Goal: Task Accomplishment & Management: Manage account settings

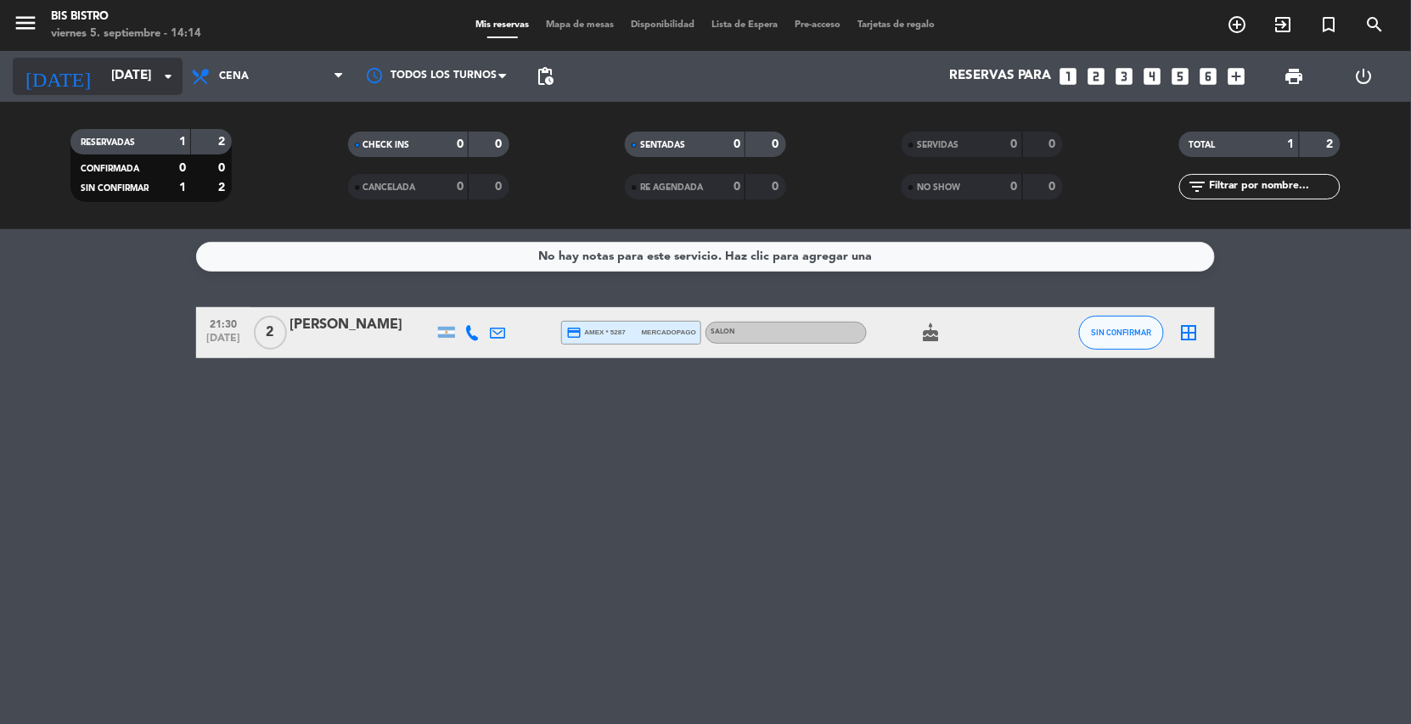
click at [141, 74] on input "[DATE]" at bounding box center [187, 76] width 169 height 32
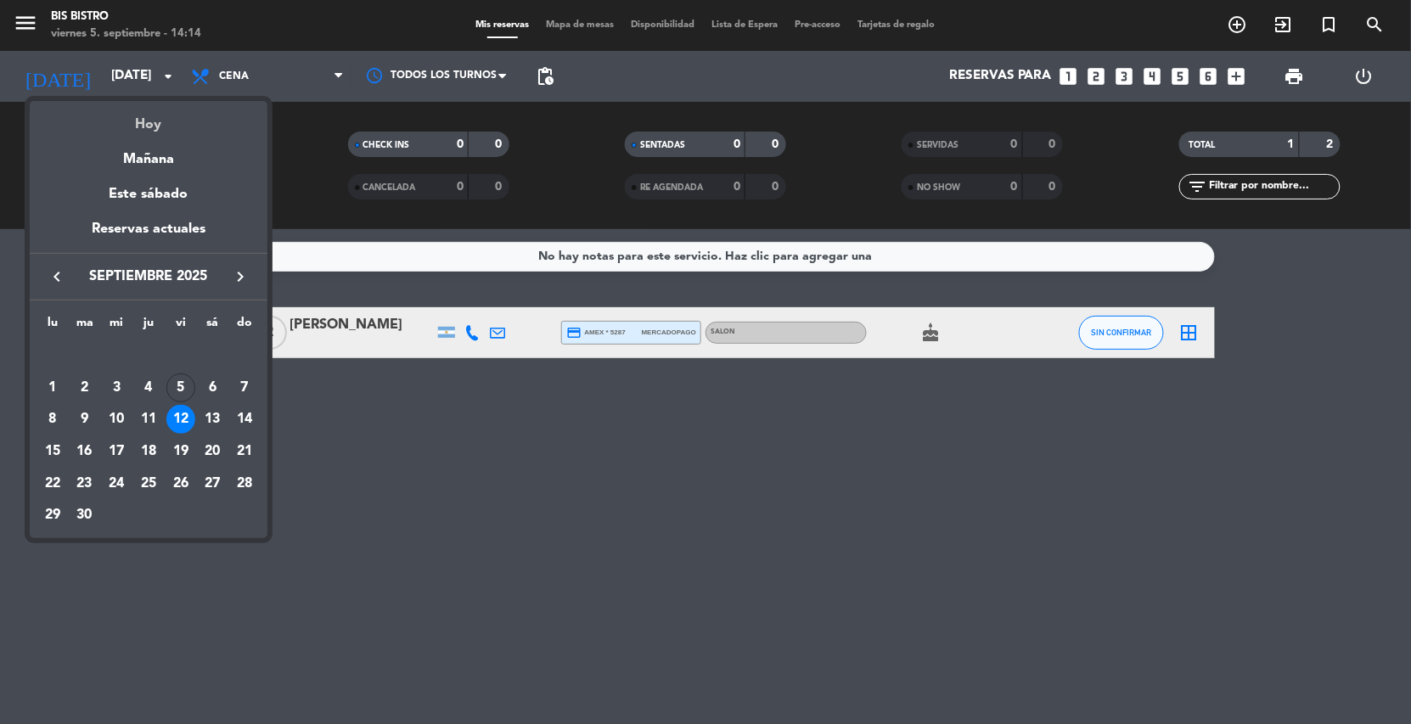
click at [147, 123] on div "Hoy" at bounding box center [149, 118] width 238 height 35
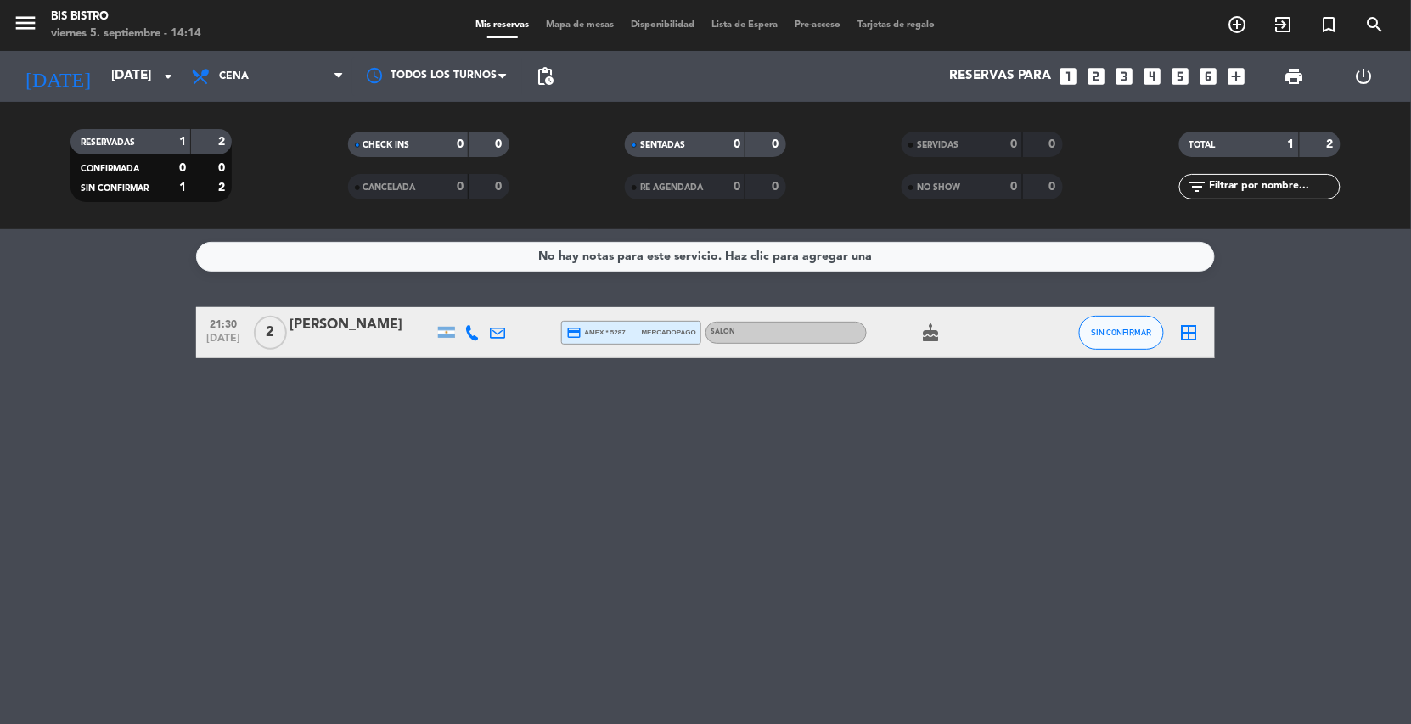
type input "[DATE]"
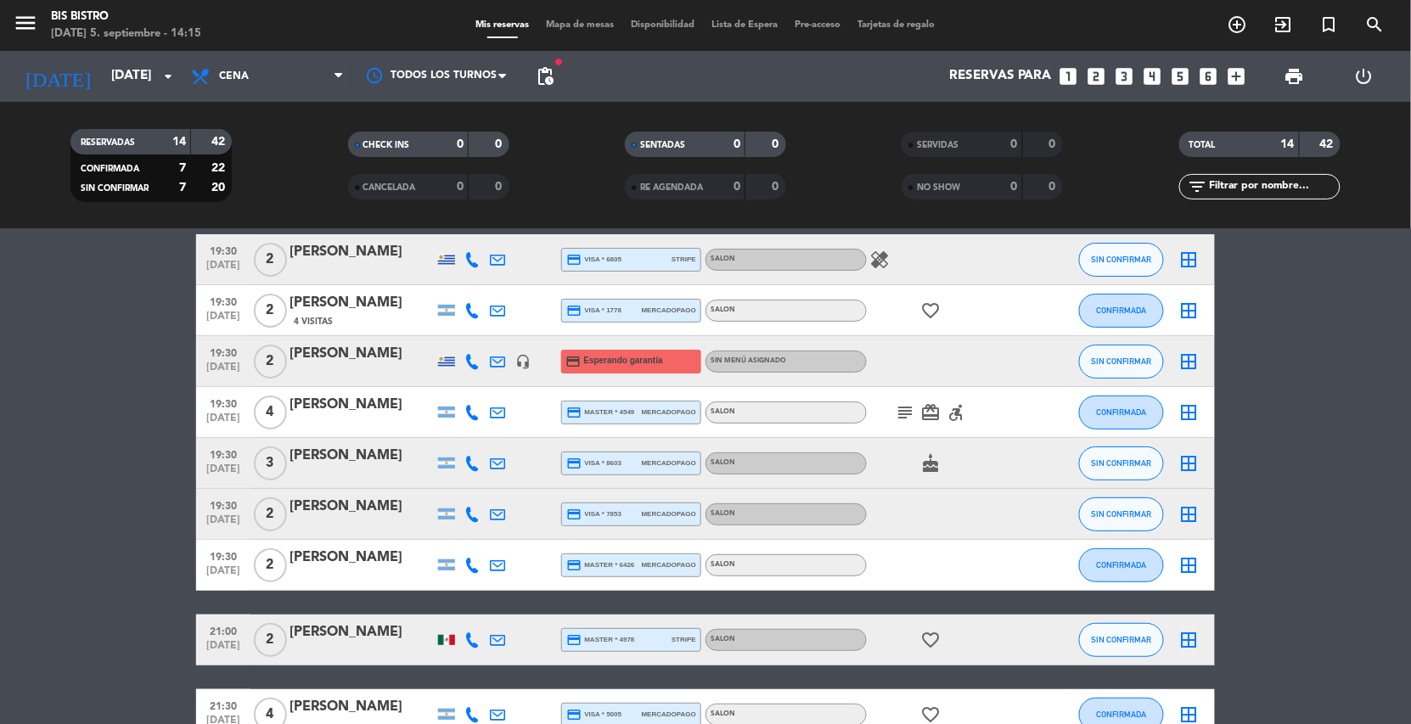
scroll to position [127, 0]
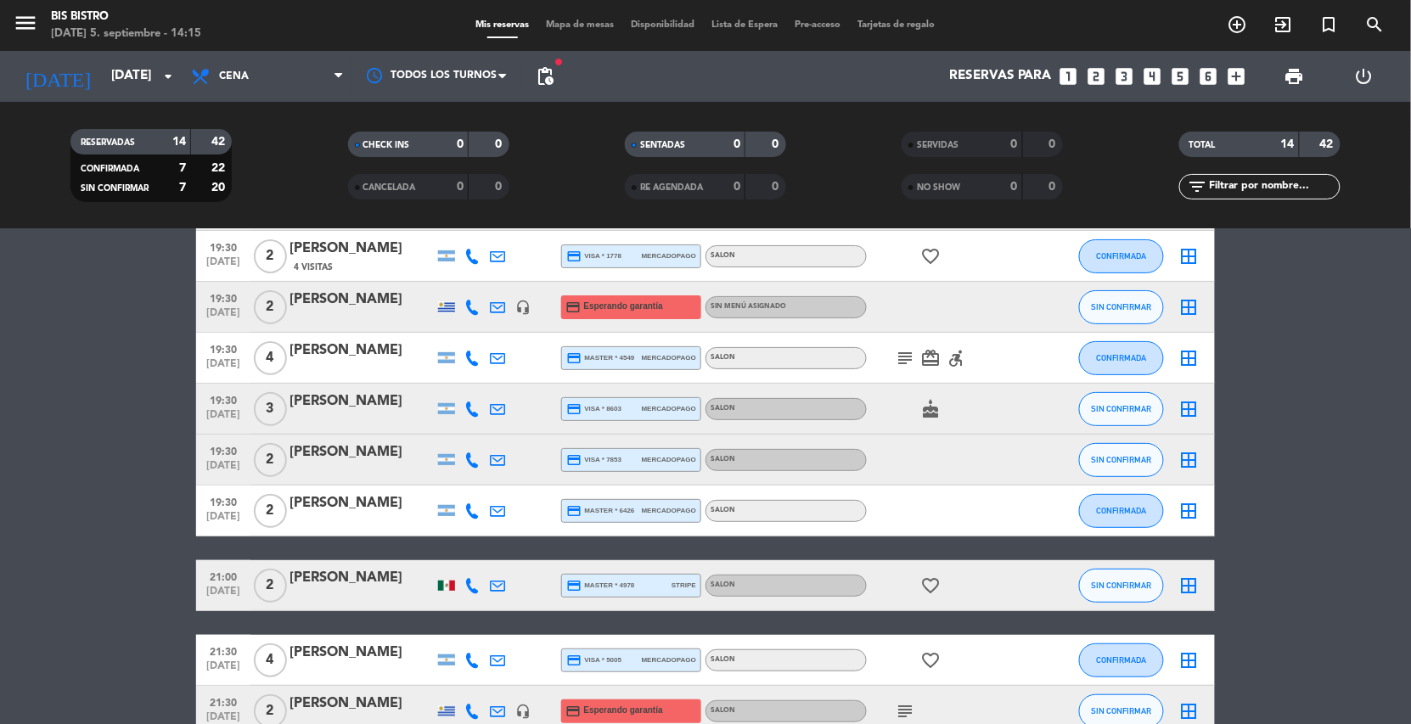
click at [355, 405] on div "[PERSON_NAME]" at bounding box center [362, 402] width 144 height 22
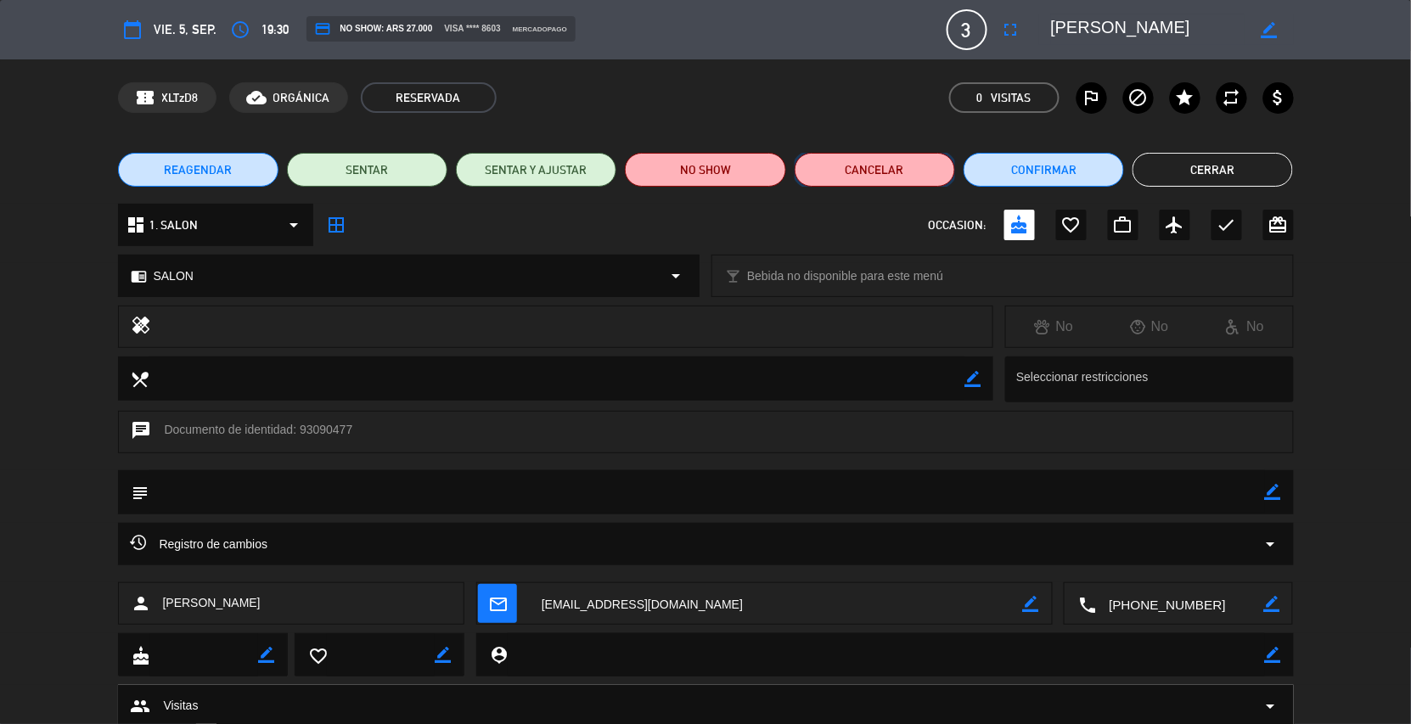
click at [942, 159] on button "Cancelar" at bounding box center [875, 170] width 160 height 34
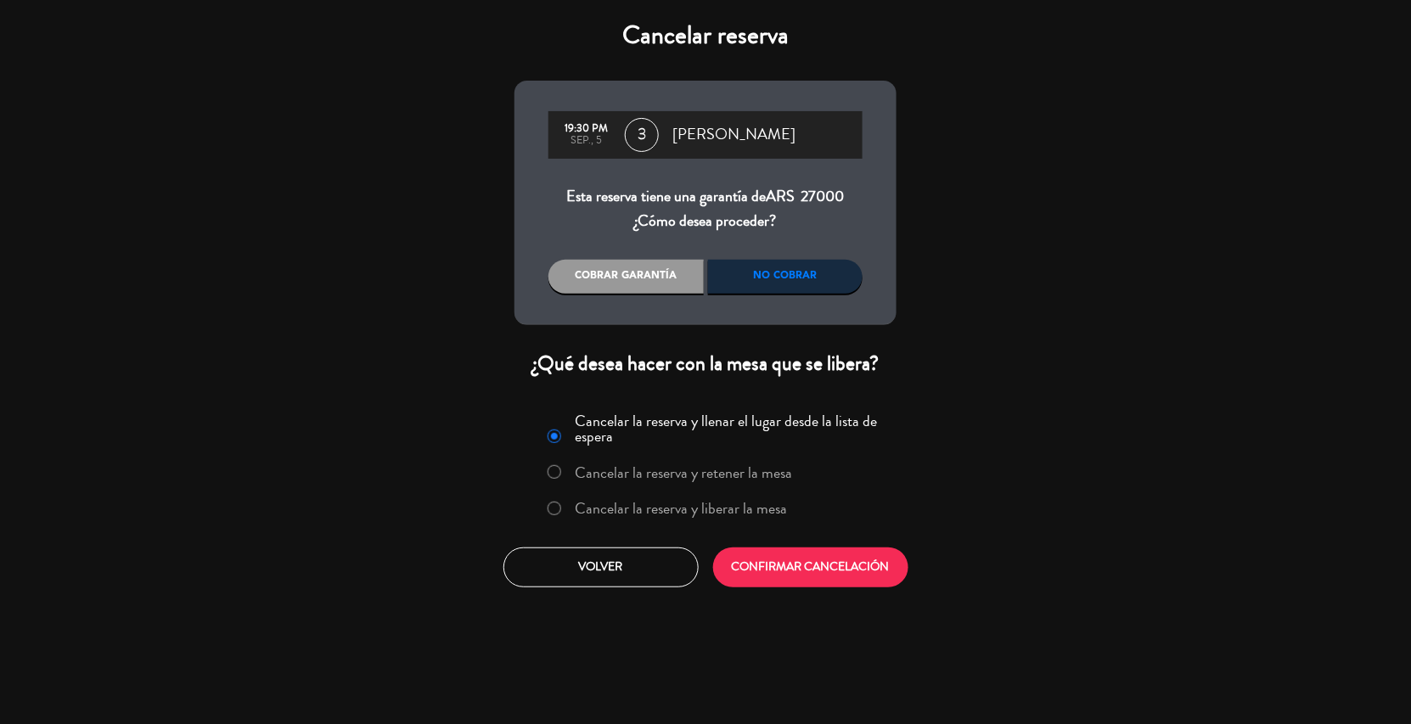
click at [793, 275] on div "No cobrar" at bounding box center [785, 277] width 155 height 34
click at [650, 263] on div "Cobrar garantía" at bounding box center [626, 277] width 155 height 34
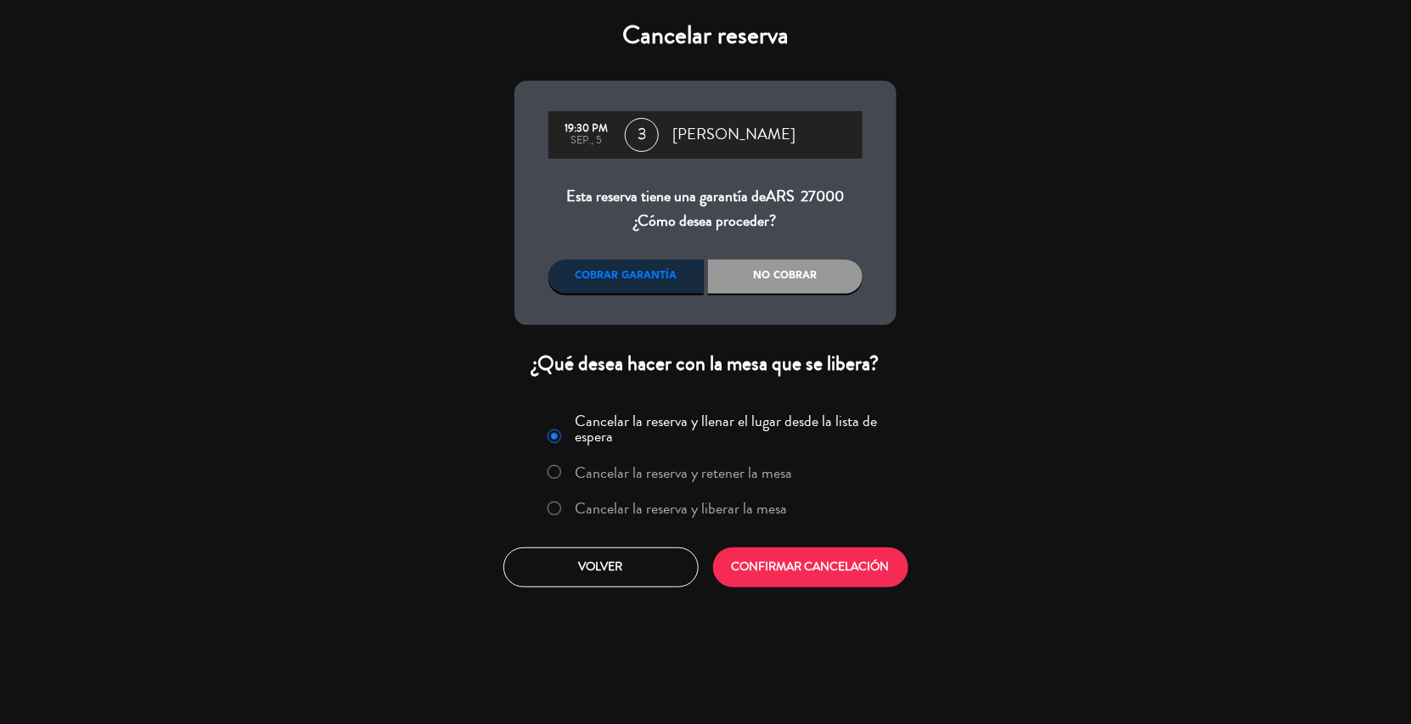
click at [752, 276] on div "No cobrar" at bounding box center [785, 277] width 155 height 34
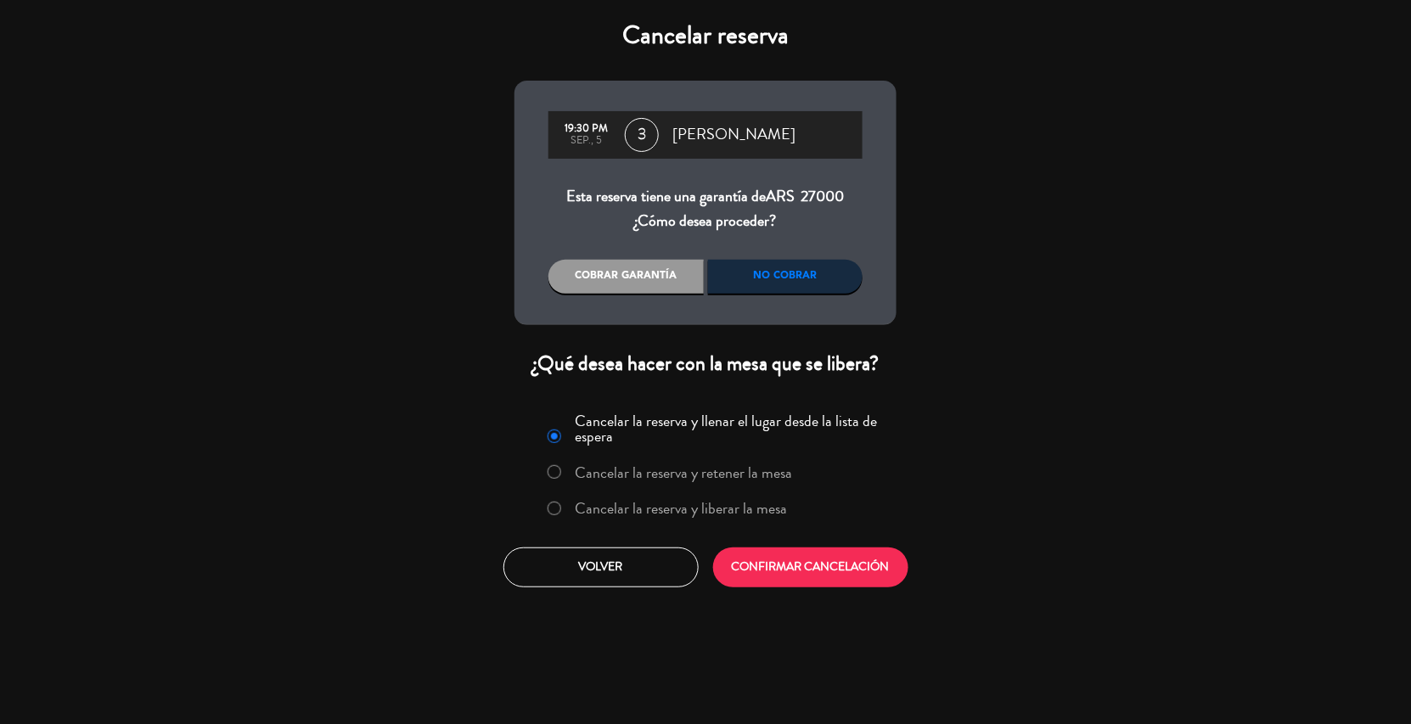
click at [660, 513] on label "Cancelar la reserva y liberar la mesa" at bounding box center [682, 508] width 212 height 15
click at [786, 576] on button "CONFIRMAR CANCELACIÓN" at bounding box center [810, 568] width 195 height 40
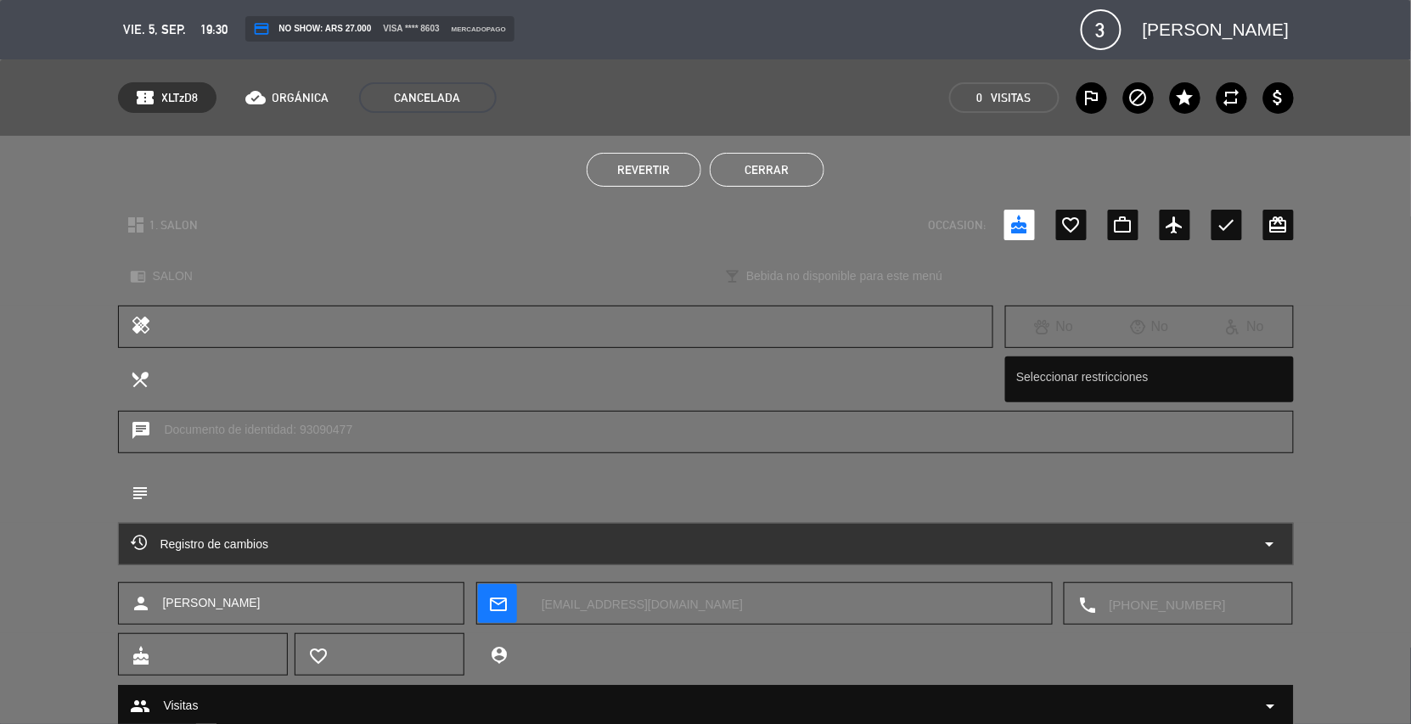
click at [746, 174] on button "Cerrar" at bounding box center [767, 170] width 115 height 34
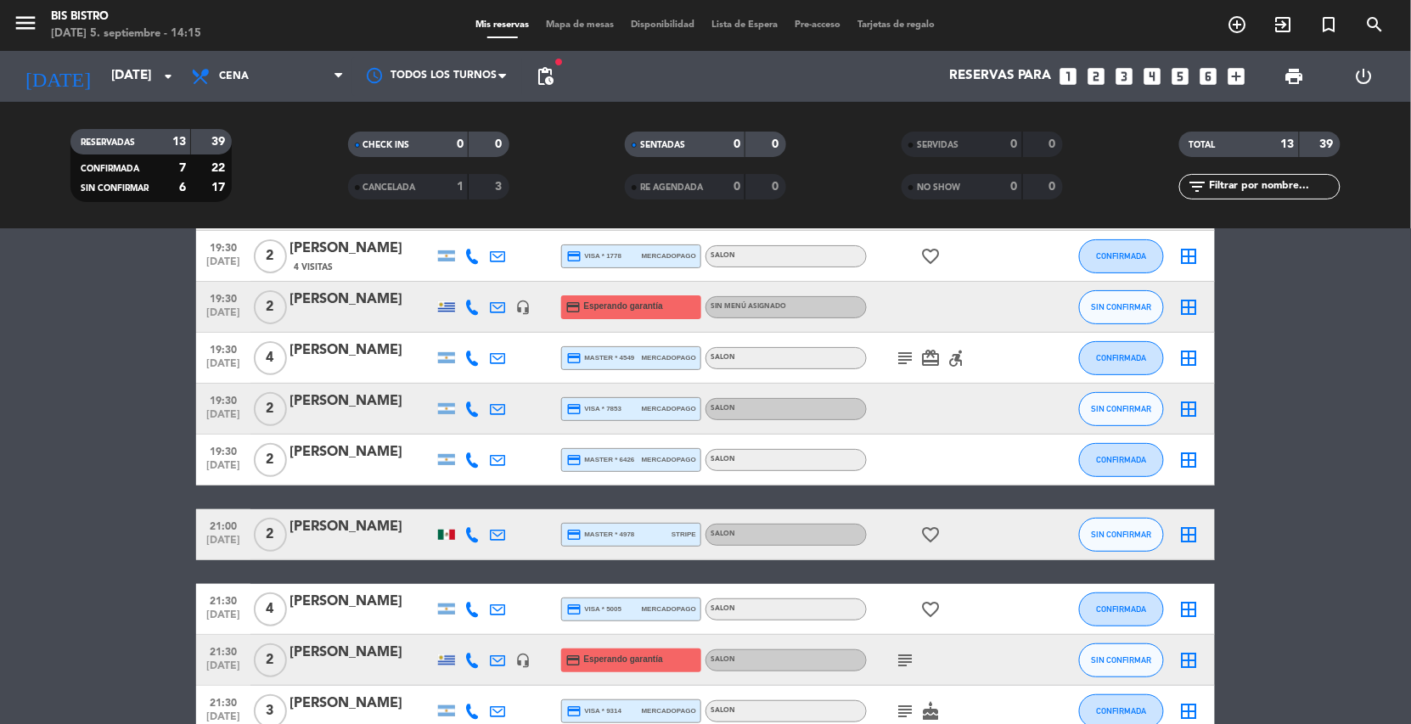
click at [118, 386] on bookings-row "19:30 [DATE] 2 [PERSON_NAME] credit_card visa * 6805 stripe SALON healing SIN C…" at bounding box center [705, 535] width 1411 height 710
